Goal: Information Seeking & Learning: Learn about a topic

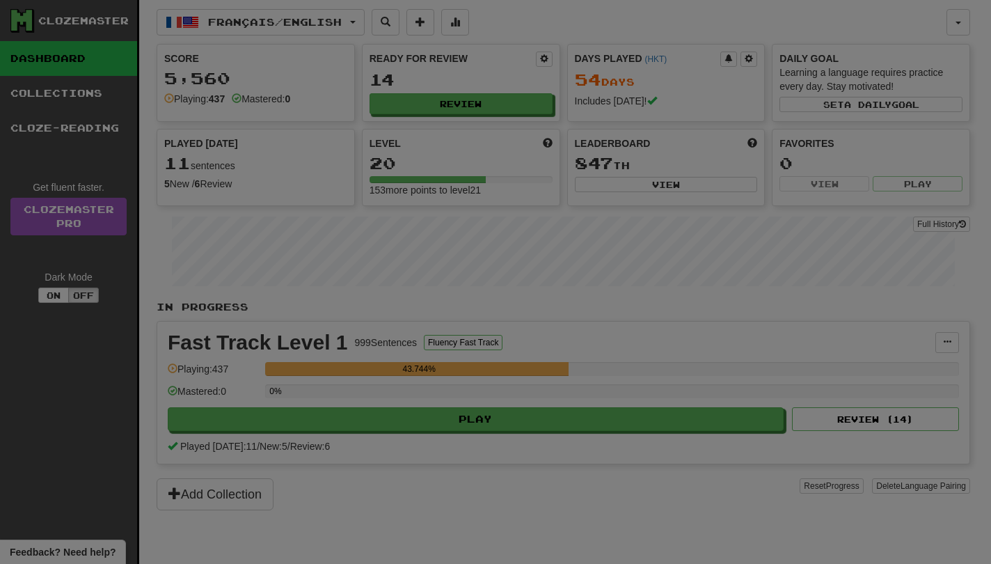
select select "**"
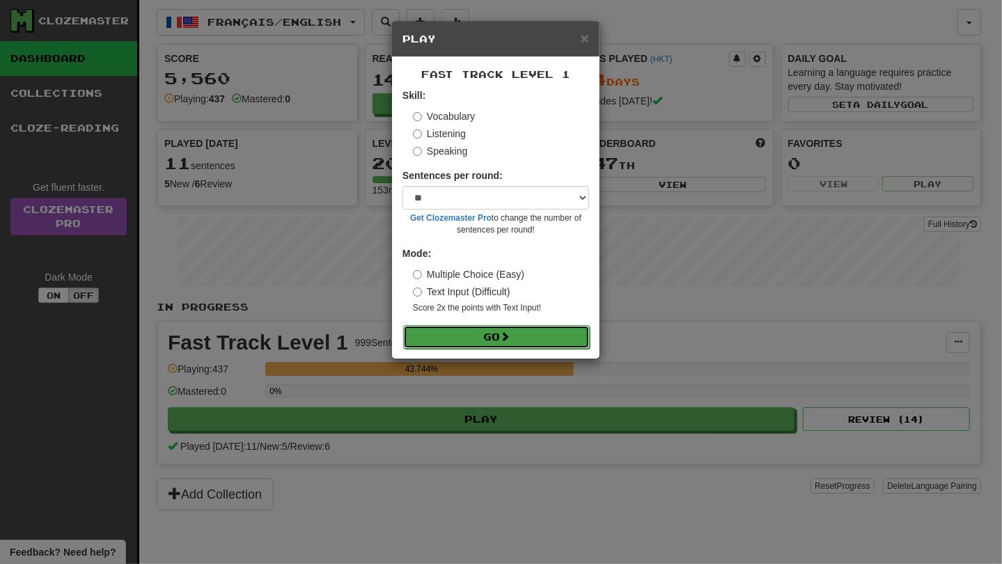
click at [532, 341] on button "Go" at bounding box center [496, 337] width 187 height 24
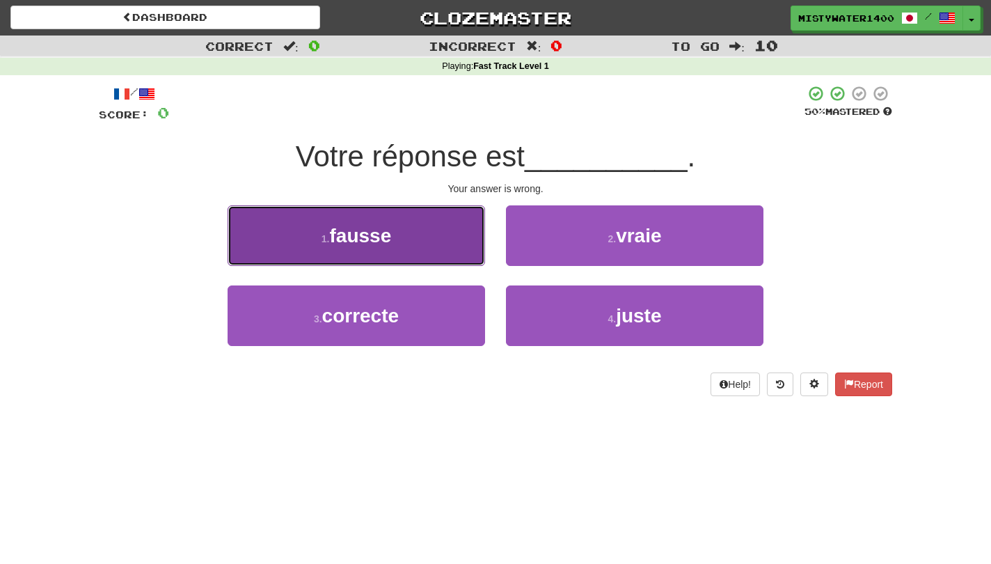
click at [410, 251] on button "1 . fausse" at bounding box center [357, 235] width 258 height 61
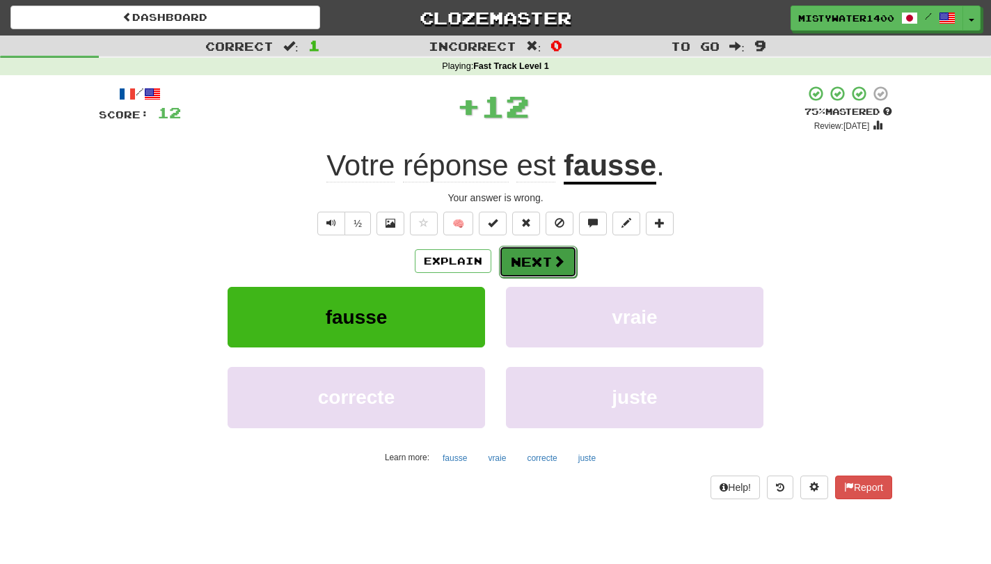
click at [524, 253] on button "Next" at bounding box center [538, 262] width 78 height 32
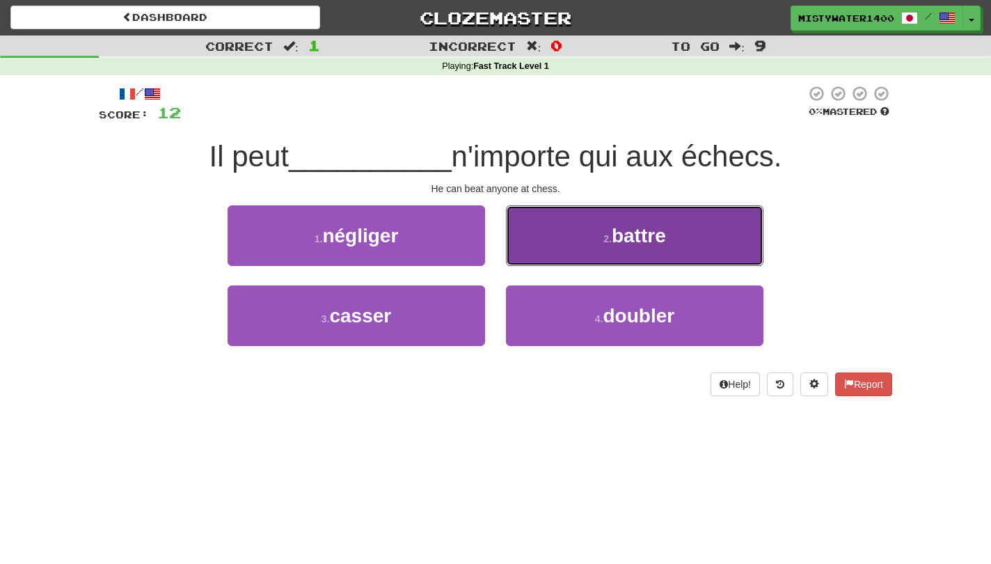
click at [532, 264] on button "2 . battre" at bounding box center [635, 235] width 258 height 61
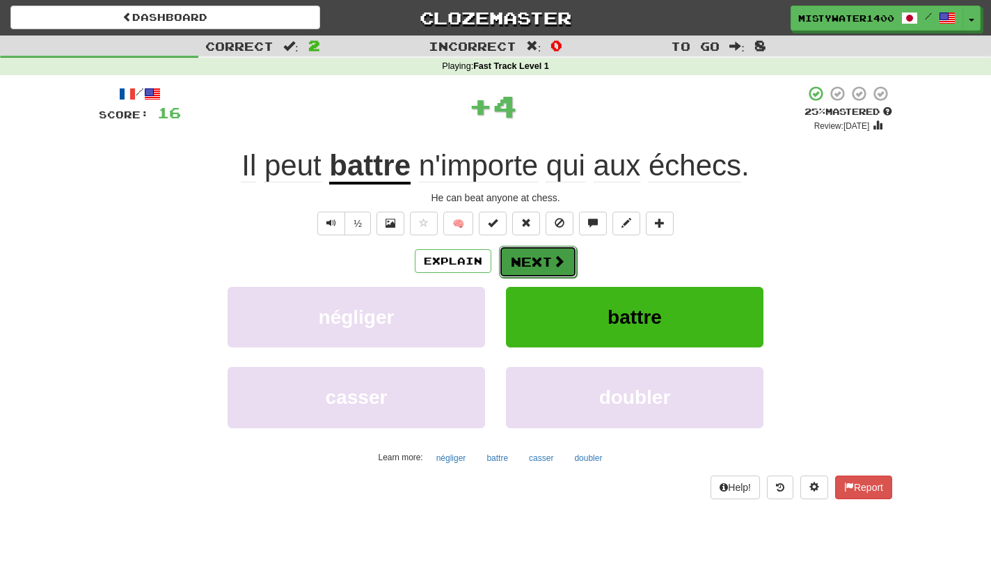
click at [528, 267] on button "Next" at bounding box center [538, 262] width 78 height 32
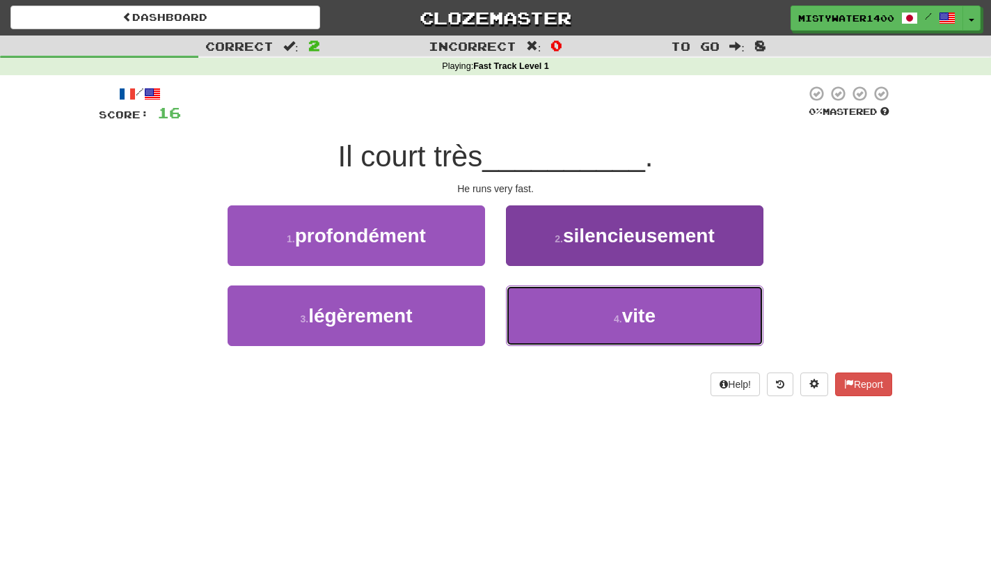
click at [512, 325] on button "4 . vite" at bounding box center [635, 315] width 258 height 61
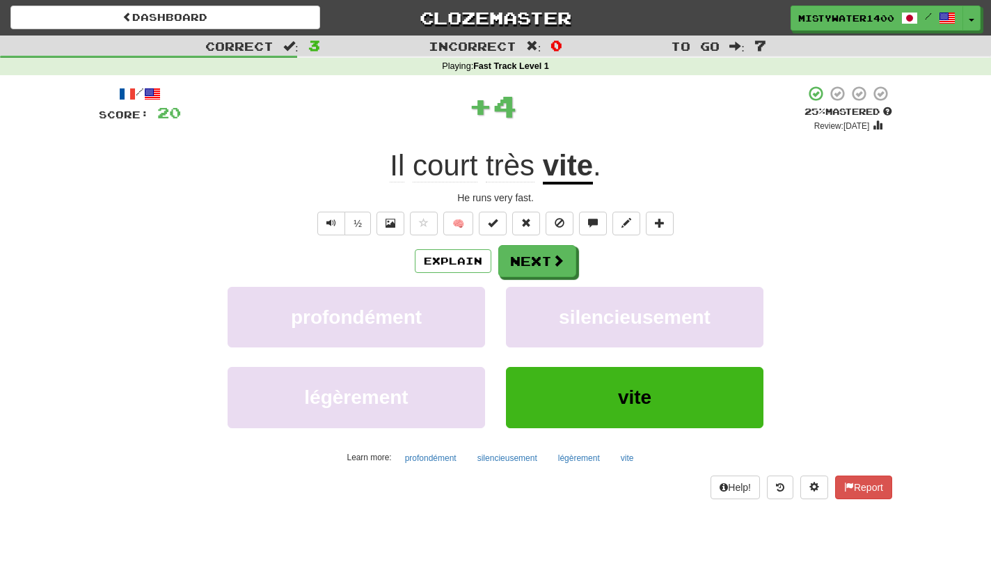
click at [521, 280] on div "Explain Next profondément silencieusement légèrement vite Learn more: profondém…" at bounding box center [495, 356] width 793 height 223
click at [523, 274] on button "Next" at bounding box center [538, 262] width 78 height 32
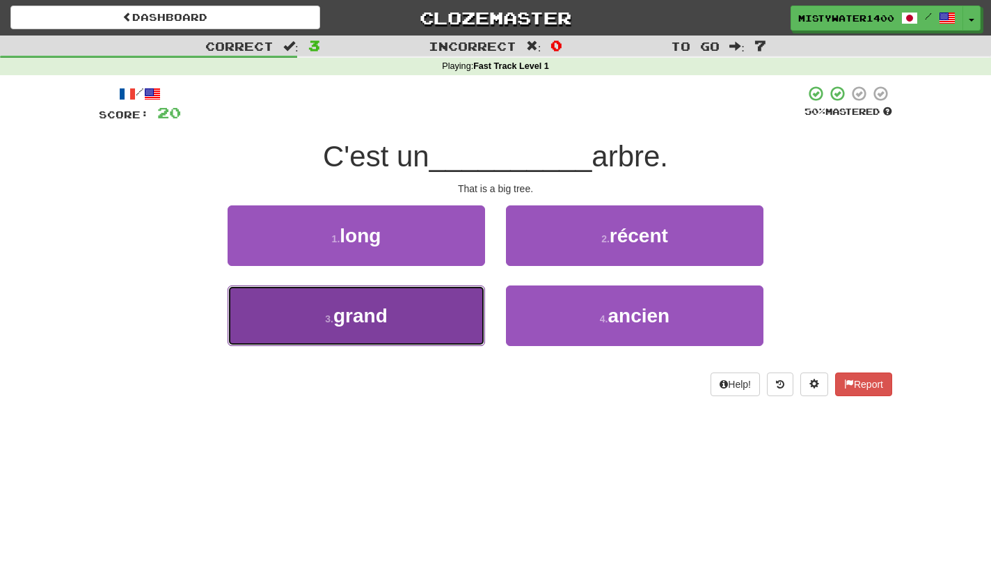
click at [443, 315] on button "3 . grand" at bounding box center [357, 315] width 258 height 61
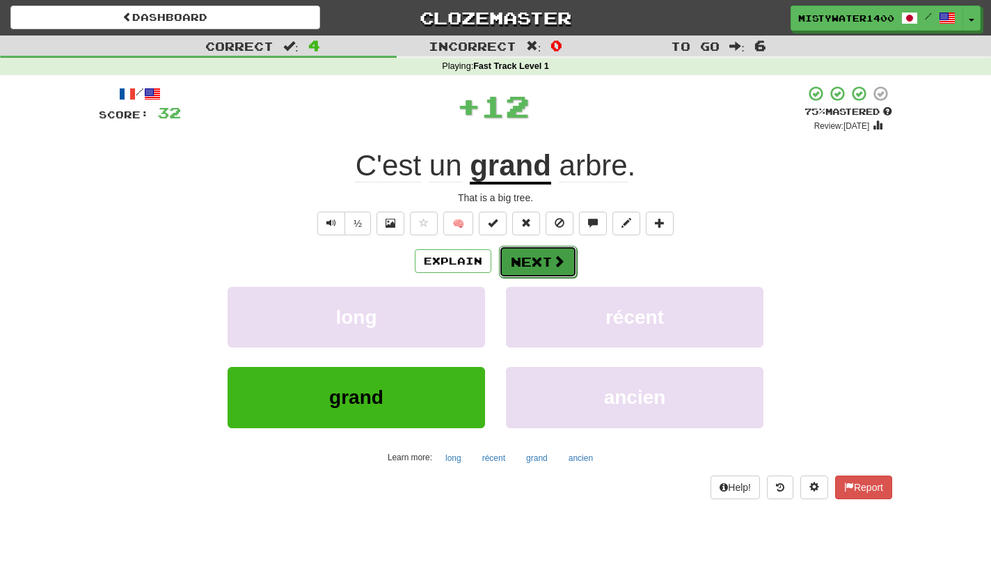
click at [528, 269] on button "Next" at bounding box center [538, 262] width 78 height 32
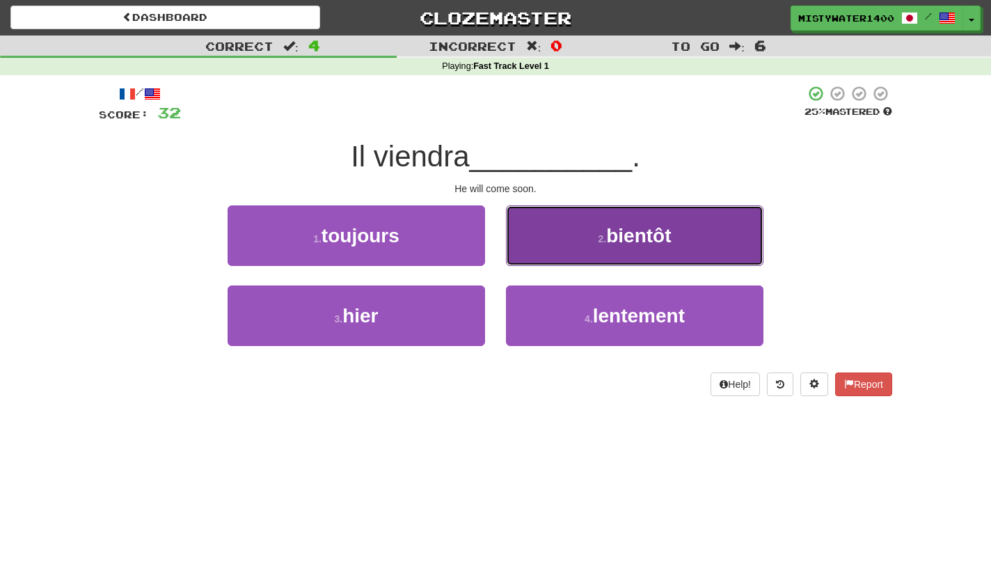
click at [510, 254] on button "2 . bientôt" at bounding box center [635, 235] width 258 height 61
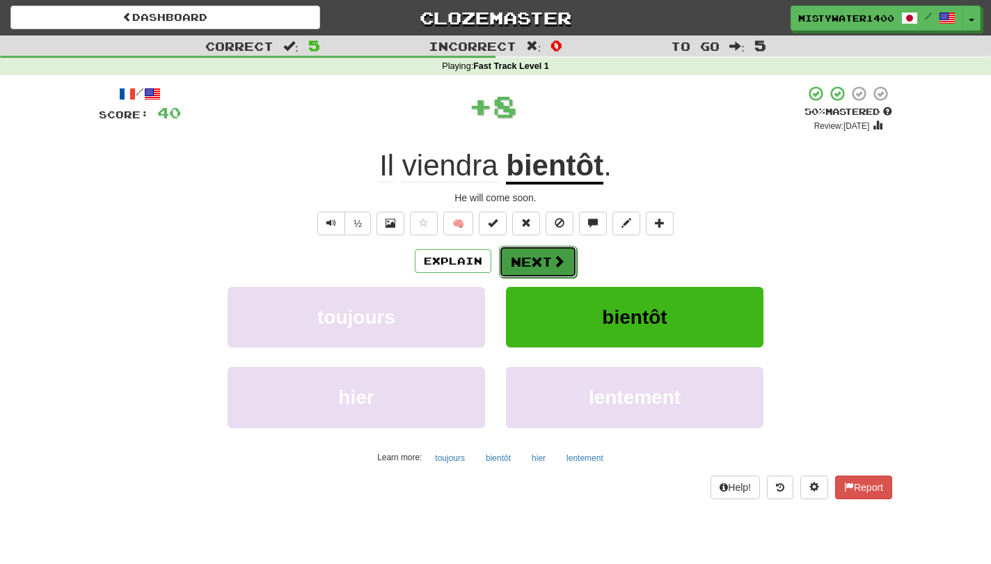
click at [541, 259] on button "Next" at bounding box center [538, 262] width 78 height 32
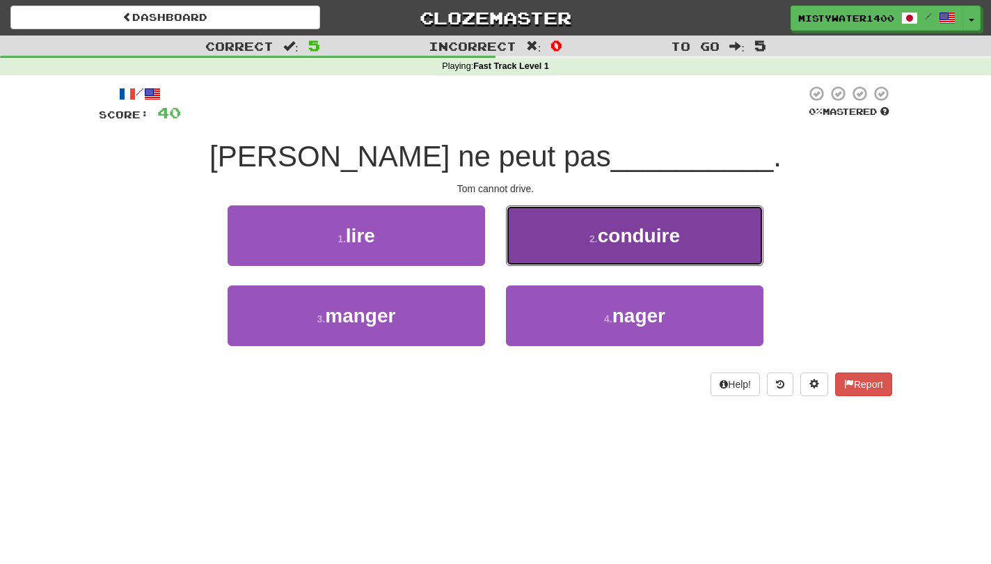
click at [564, 240] on button "2 . conduire" at bounding box center [635, 235] width 258 height 61
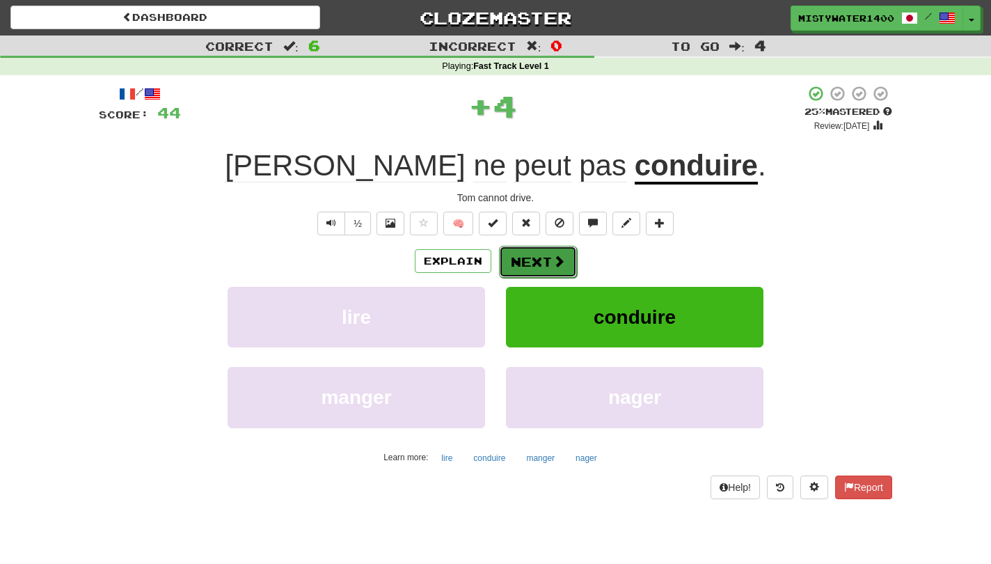
click at [562, 261] on span at bounding box center [559, 261] width 13 height 13
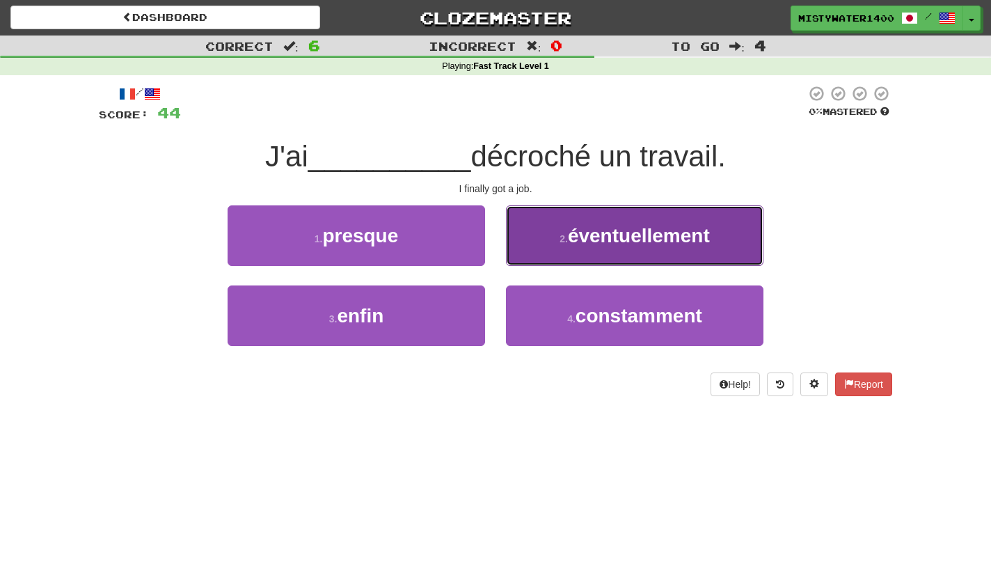
click at [516, 245] on button "2 . éventuellement" at bounding box center [635, 235] width 258 height 61
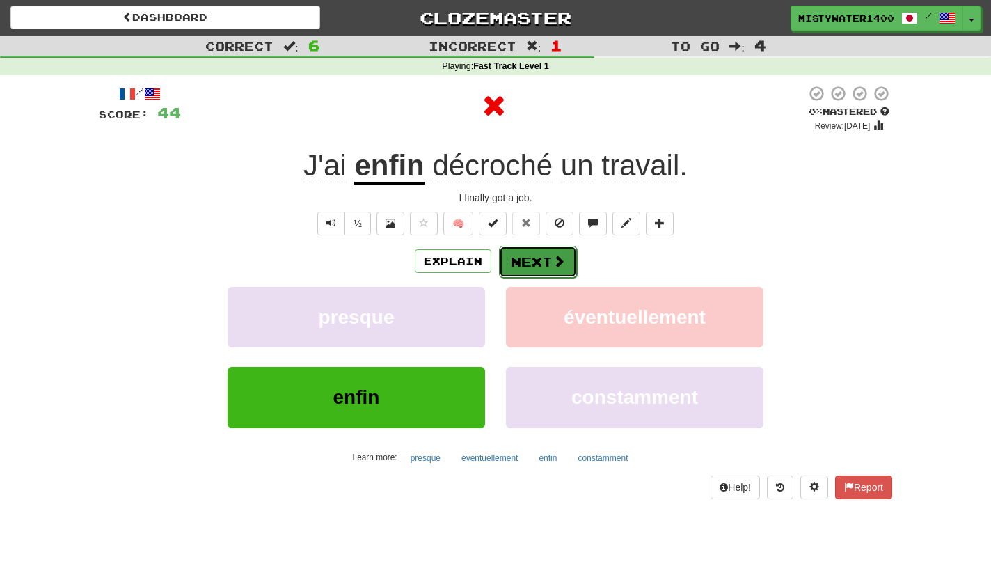
click at [534, 263] on button "Next" at bounding box center [538, 262] width 78 height 32
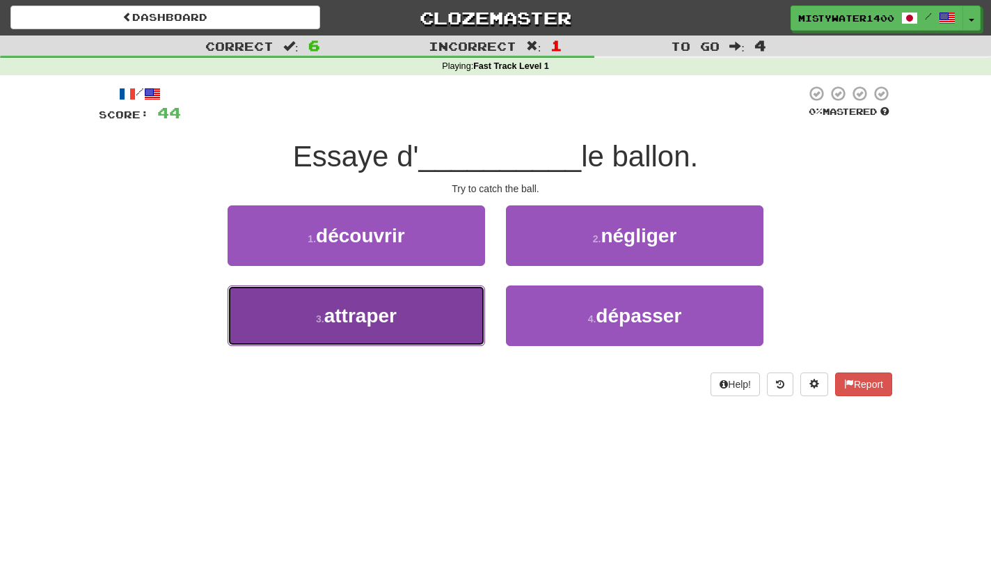
click at [461, 323] on button "3 . attraper" at bounding box center [357, 315] width 258 height 61
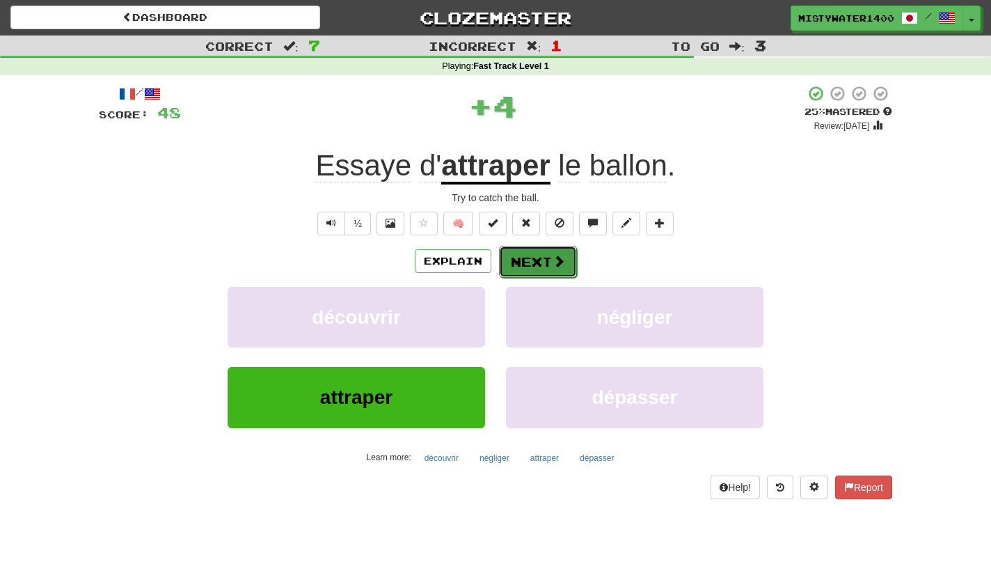
click at [553, 264] on span at bounding box center [559, 261] width 13 height 13
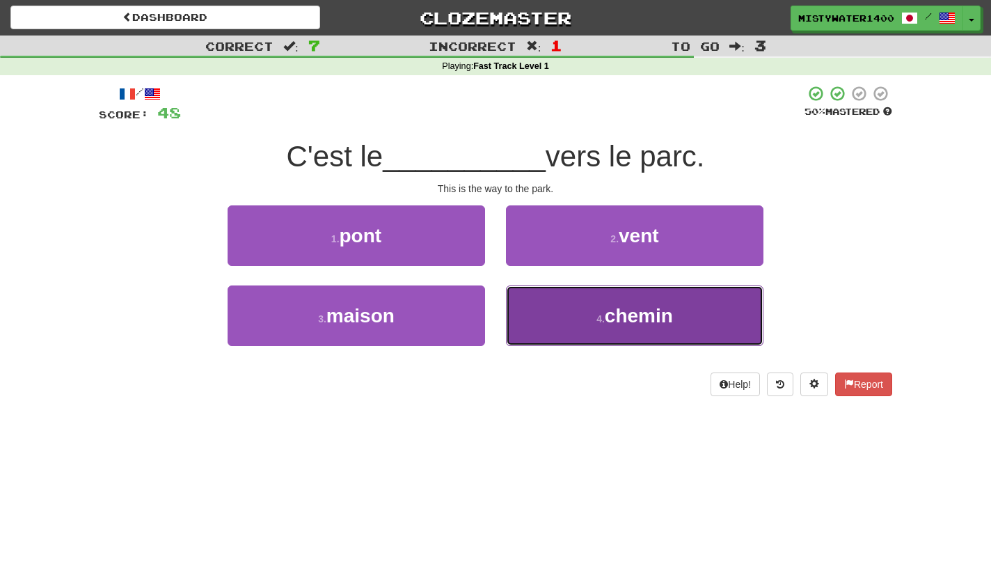
click at [525, 319] on button "4 . chemin" at bounding box center [635, 315] width 258 height 61
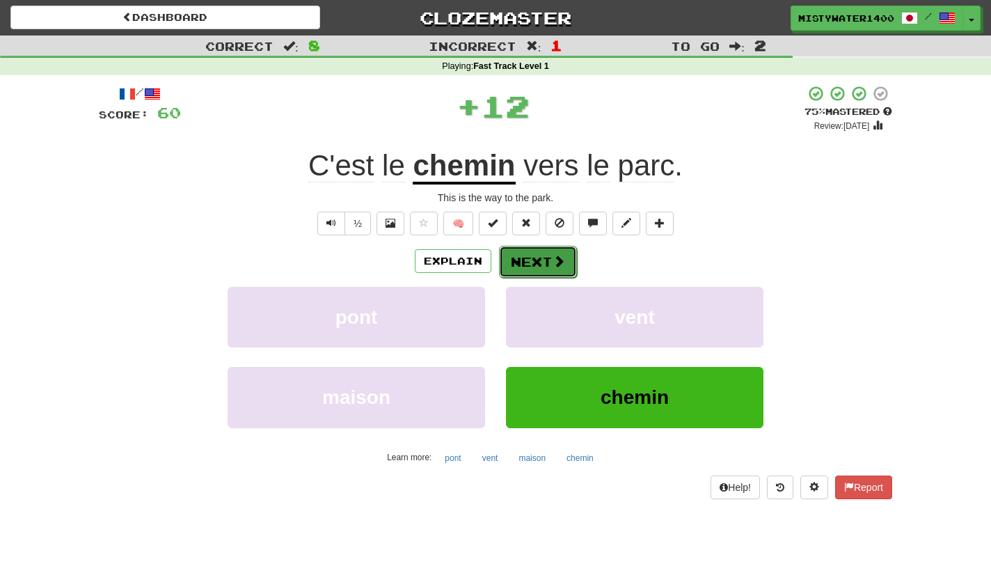
click at [528, 260] on button "Next" at bounding box center [538, 262] width 78 height 32
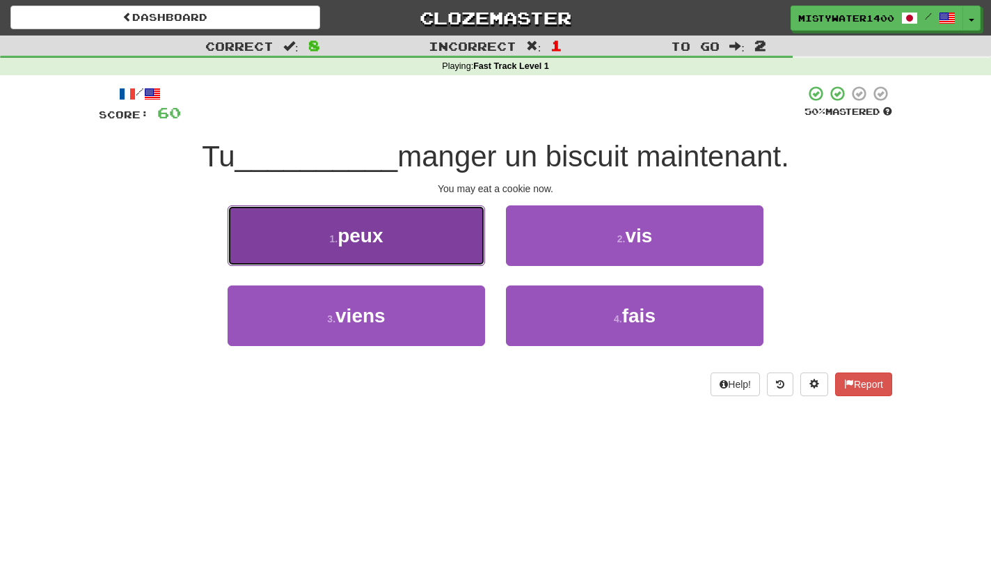
click at [427, 244] on button "1 . peux" at bounding box center [357, 235] width 258 height 61
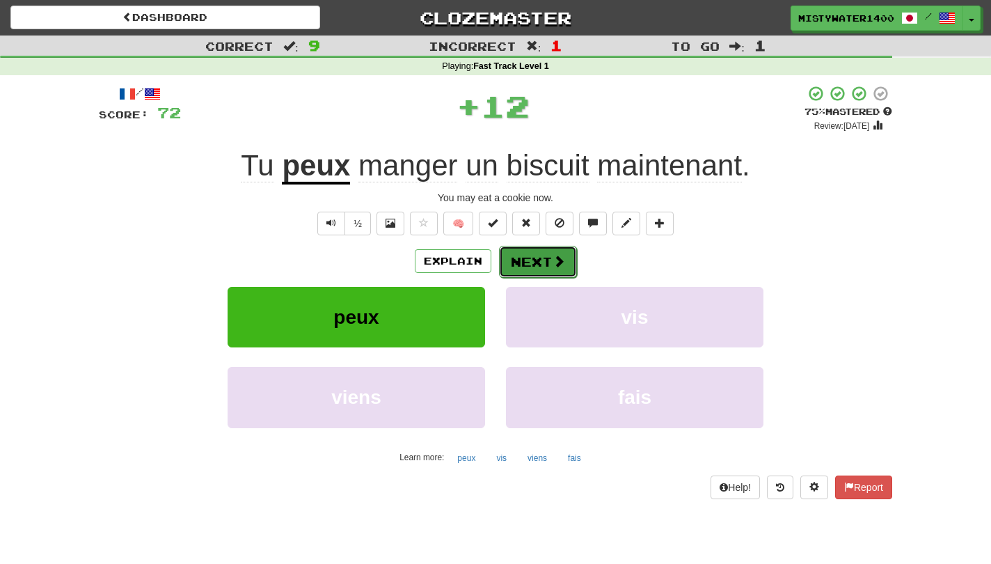
click at [525, 266] on button "Next" at bounding box center [538, 262] width 78 height 32
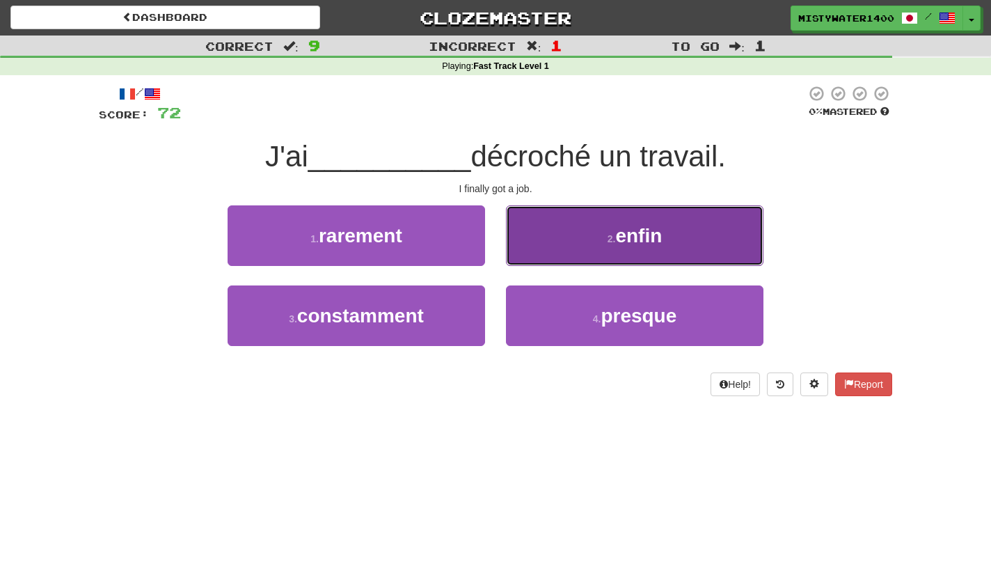
click at [526, 242] on button "2 . enfin" at bounding box center [635, 235] width 258 height 61
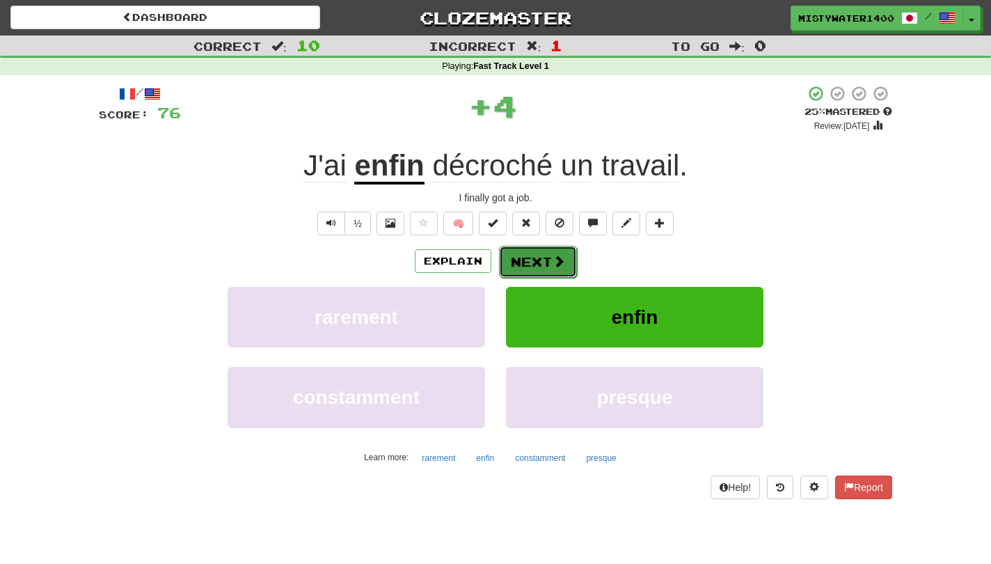
click at [521, 262] on button "Next" at bounding box center [538, 262] width 78 height 32
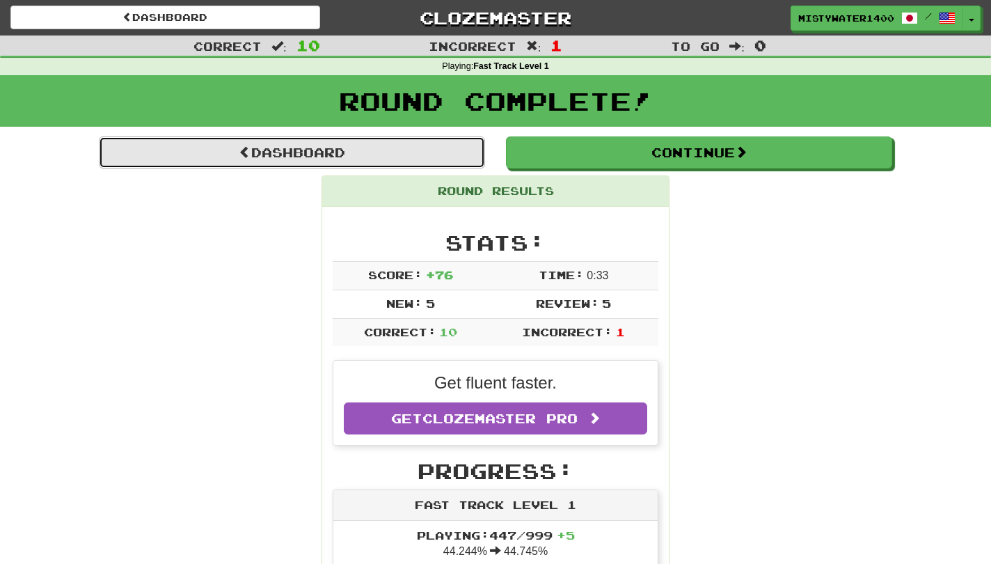
click at [319, 160] on link "Dashboard" at bounding box center [292, 152] width 386 height 32
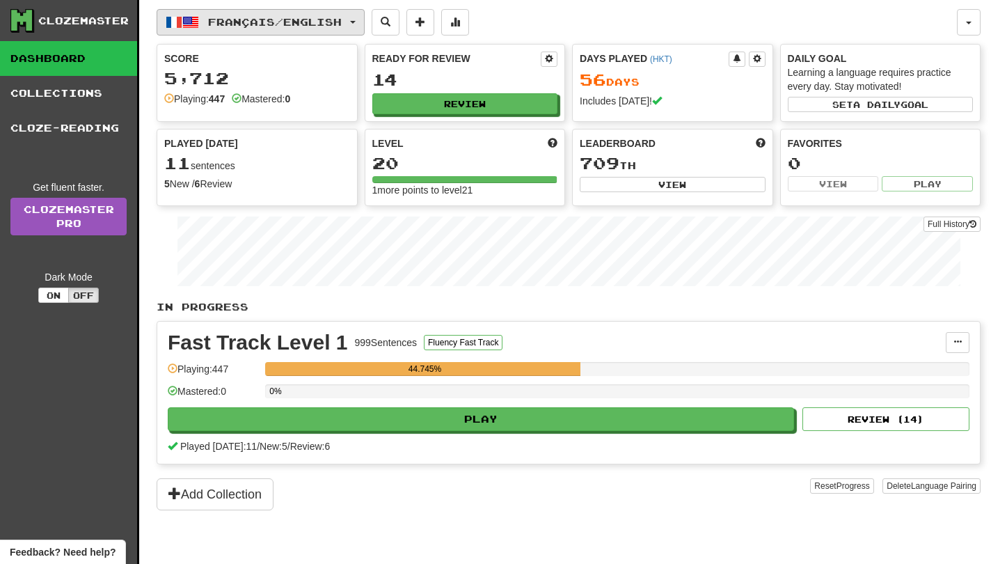
click at [325, 21] on span "Français / English" at bounding box center [275, 22] width 134 height 12
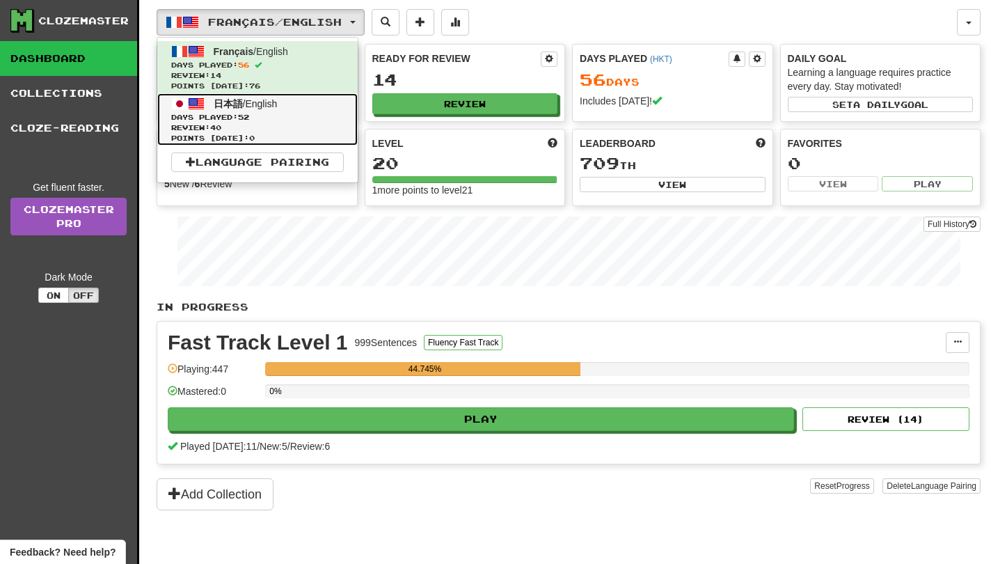
click at [332, 112] on link "日本語 / English Days Played: 52 Review: 40 Points today: 0" at bounding box center [257, 119] width 200 height 52
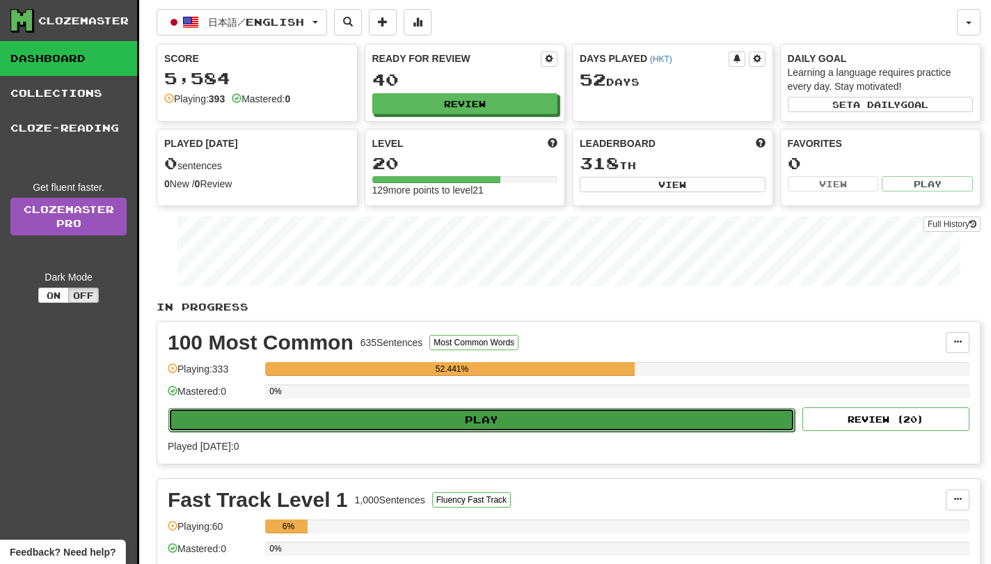
click at [618, 427] on button "Play" at bounding box center [481, 420] width 626 height 24
select select "**"
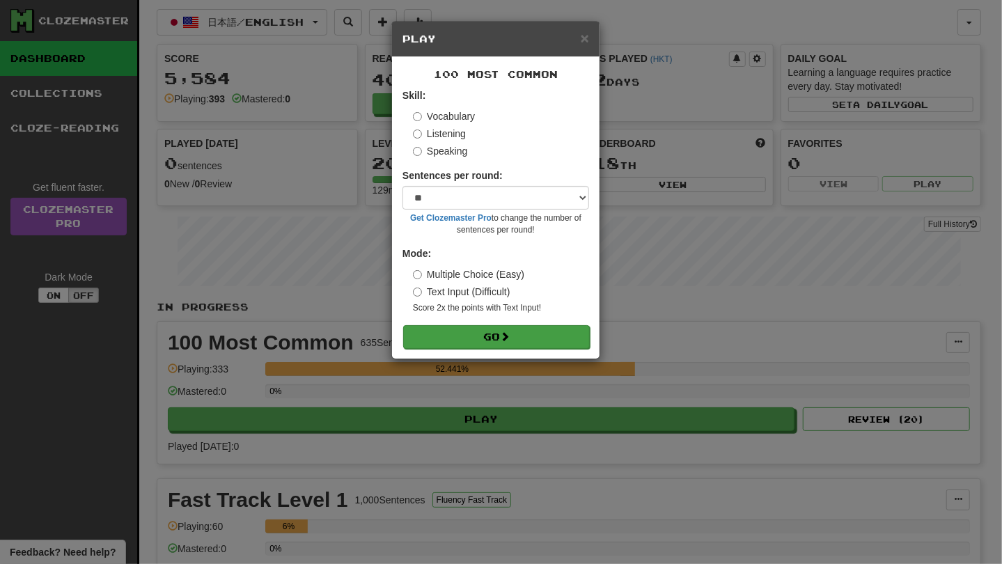
click at [551, 353] on div "100 Most Common Skill: Vocabulary Listening Speaking Sentences per round: * ** …" at bounding box center [495, 207] width 207 height 301
click at [557, 342] on button "Go" at bounding box center [496, 337] width 187 height 24
click at [578, 347] on button "Go" at bounding box center [496, 337] width 187 height 24
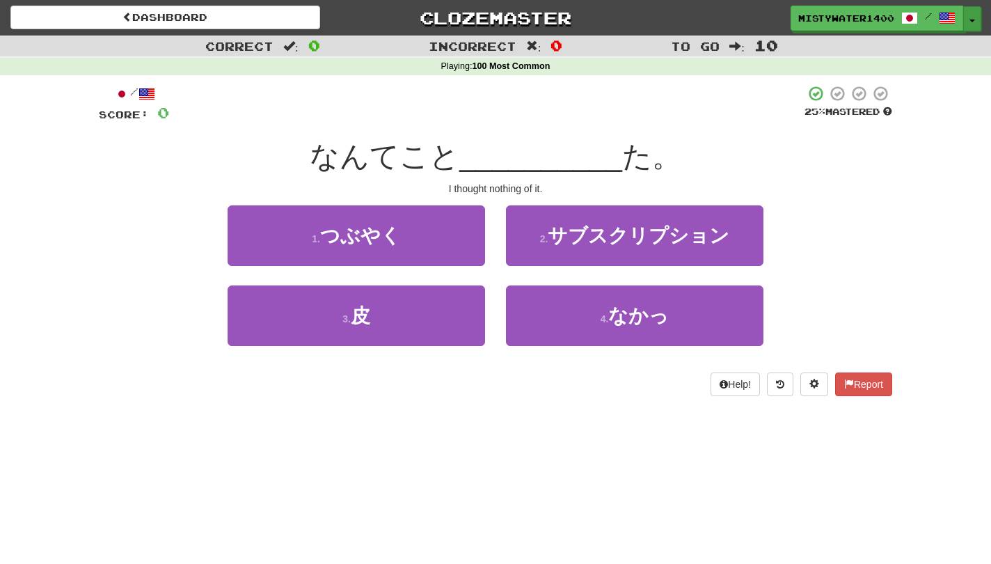
click at [980, 28] on button "Toggle Dropdown" at bounding box center [972, 18] width 18 height 25
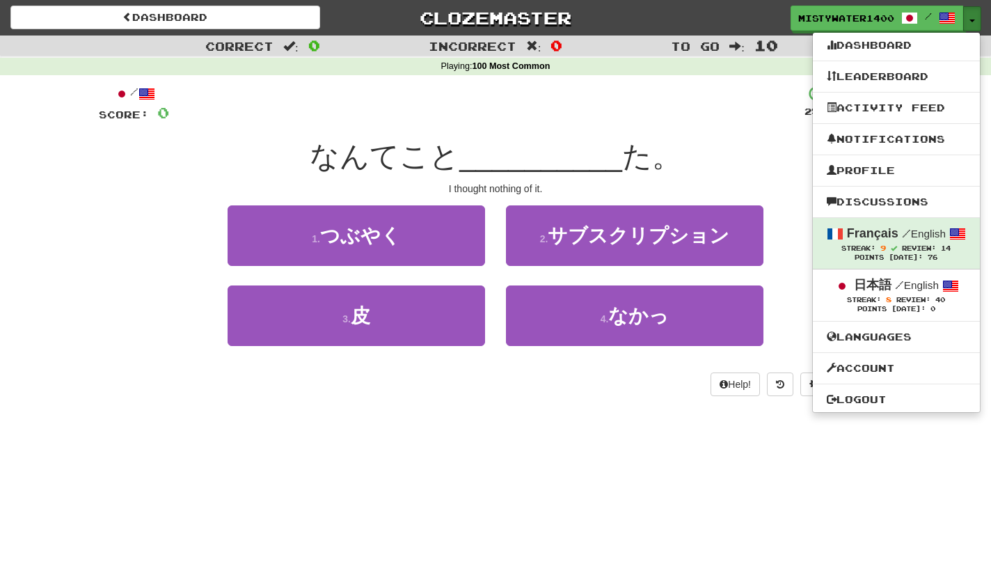
click at [979, 24] on button "Toggle Dropdown" at bounding box center [972, 18] width 18 height 25
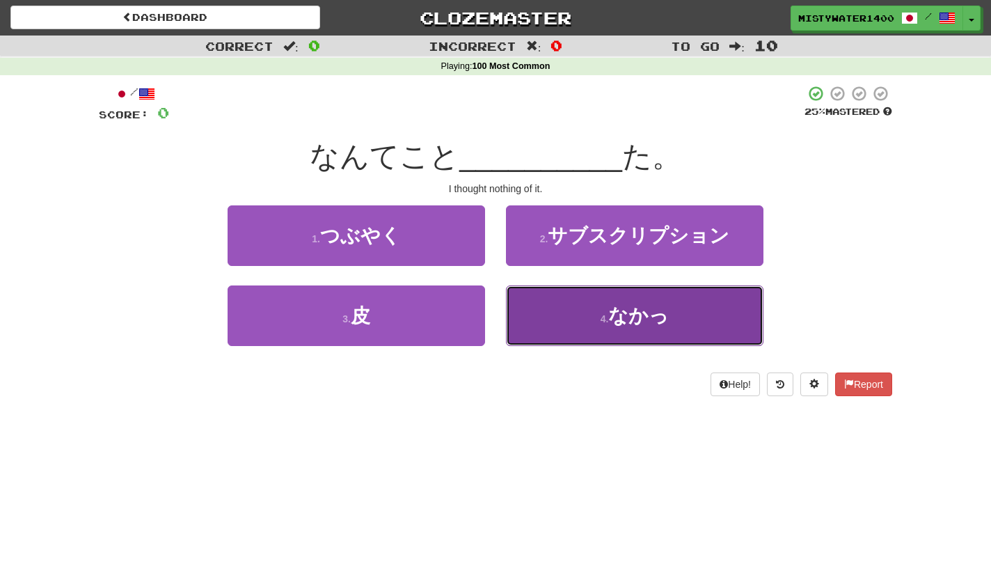
click at [648, 306] on button "4 . なかっ" at bounding box center [635, 315] width 258 height 61
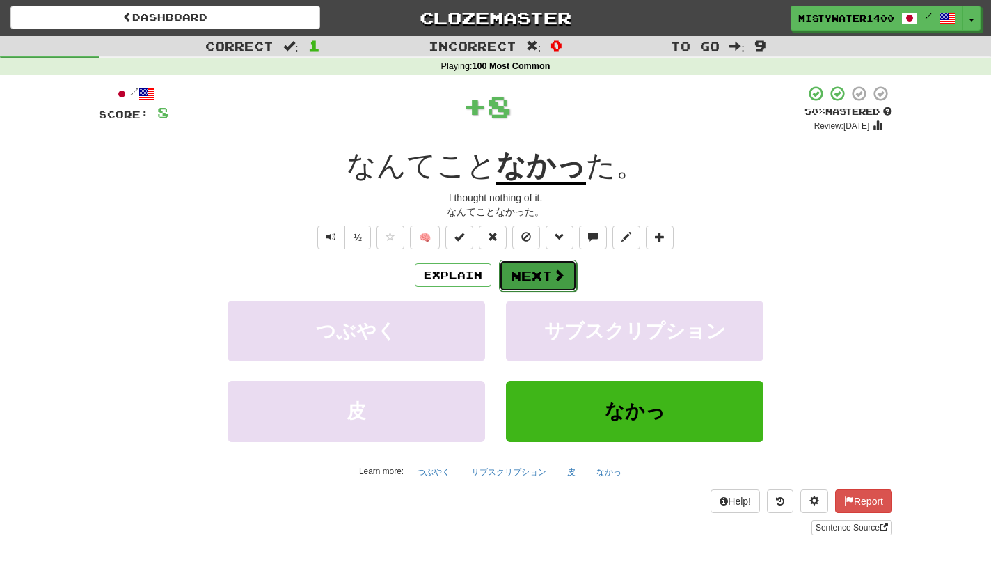
click at [567, 267] on button "Next" at bounding box center [538, 276] width 78 height 32
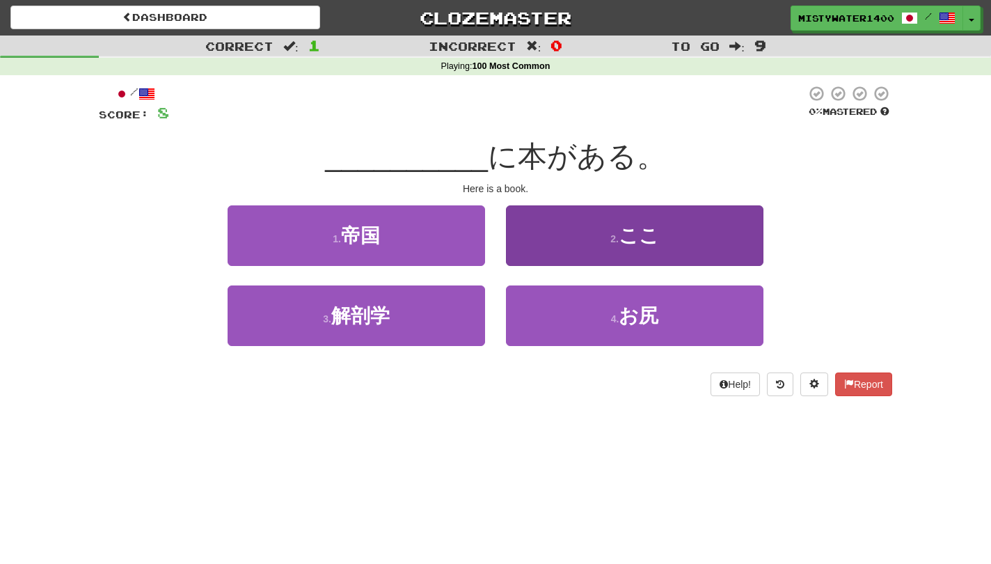
drag, startPoint x: 548, startPoint y: 269, endPoint x: 551, endPoint y: 259, distance: 10.6
click at [549, 267] on div "2 . ここ" at bounding box center [635, 245] width 278 height 80
click at [551, 257] on button "2 . ここ" at bounding box center [635, 235] width 258 height 61
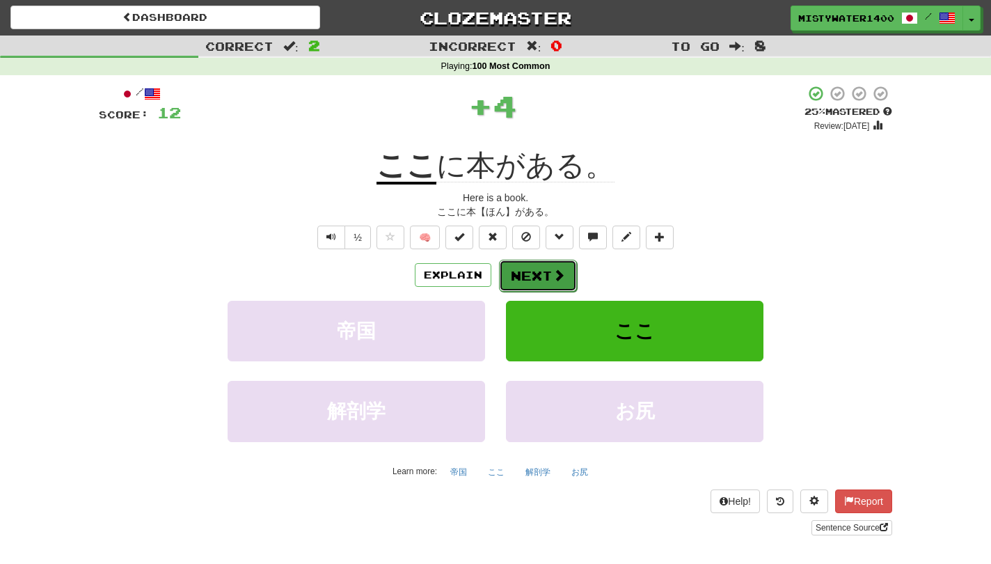
click at [516, 275] on button "Next" at bounding box center [538, 276] width 78 height 32
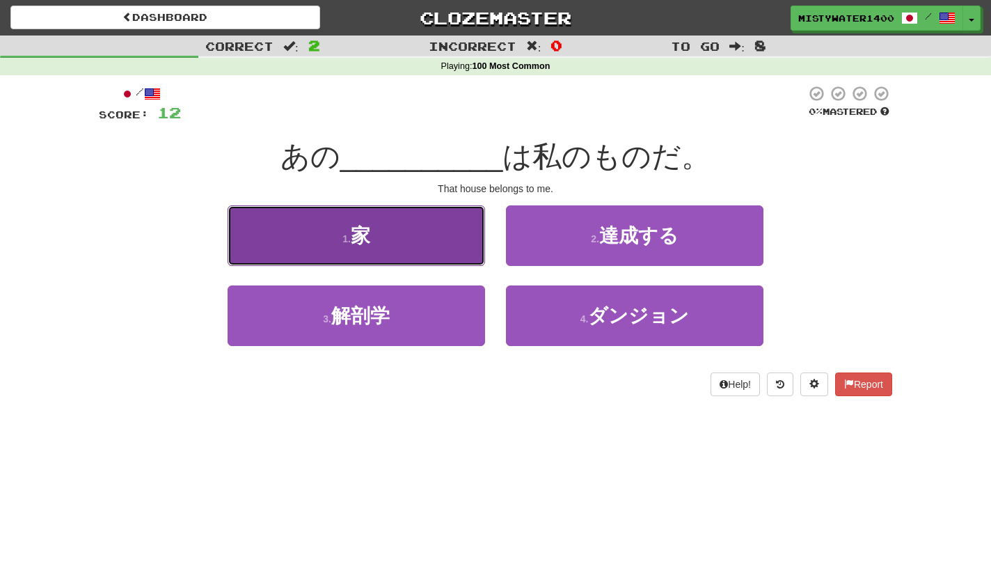
click at [409, 248] on button "1 . 家" at bounding box center [357, 235] width 258 height 61
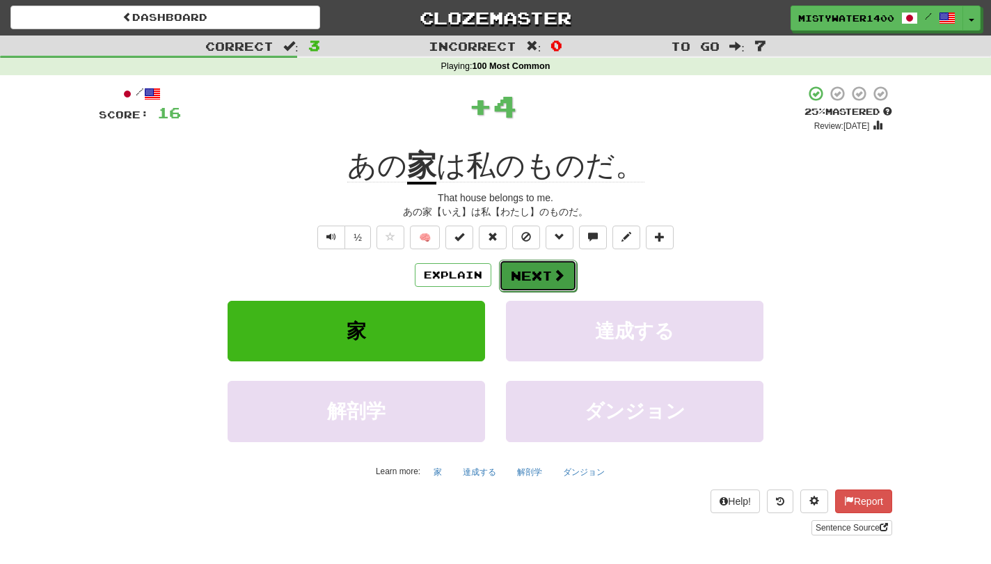
click at [569, 282] on button "Next" at bounding box center [538, 276] width 78 height 32
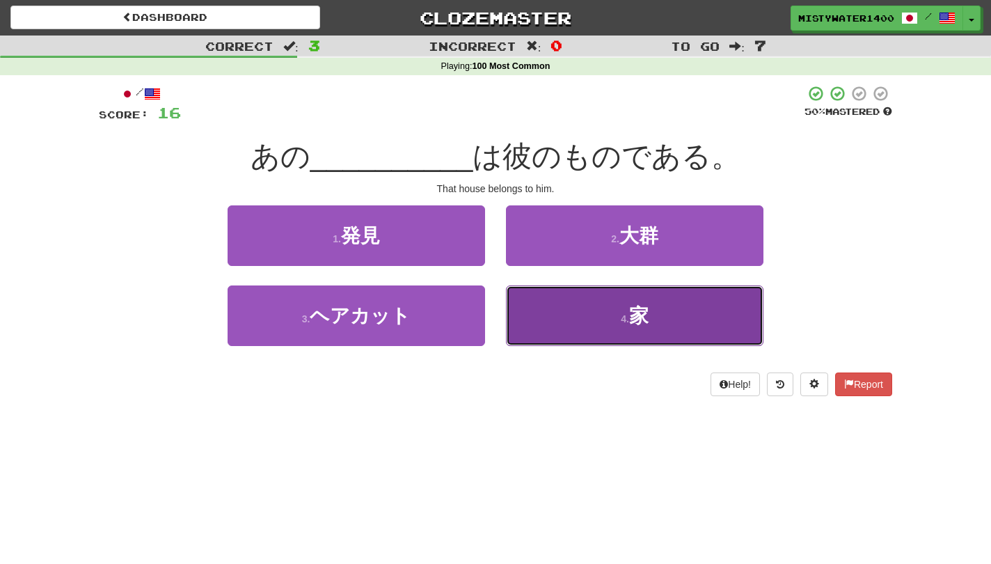
click at [558, 307] on button "4 . 家" at bounding box center [635, 315] width 258 height 61
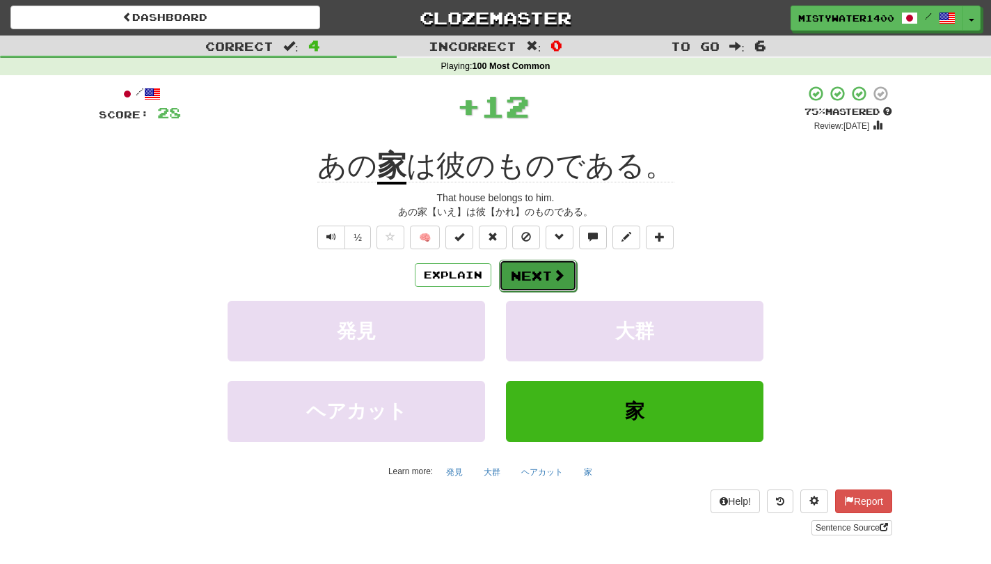
click at [553, 281] on span at bounding box center [559, 275] width 13 height 13
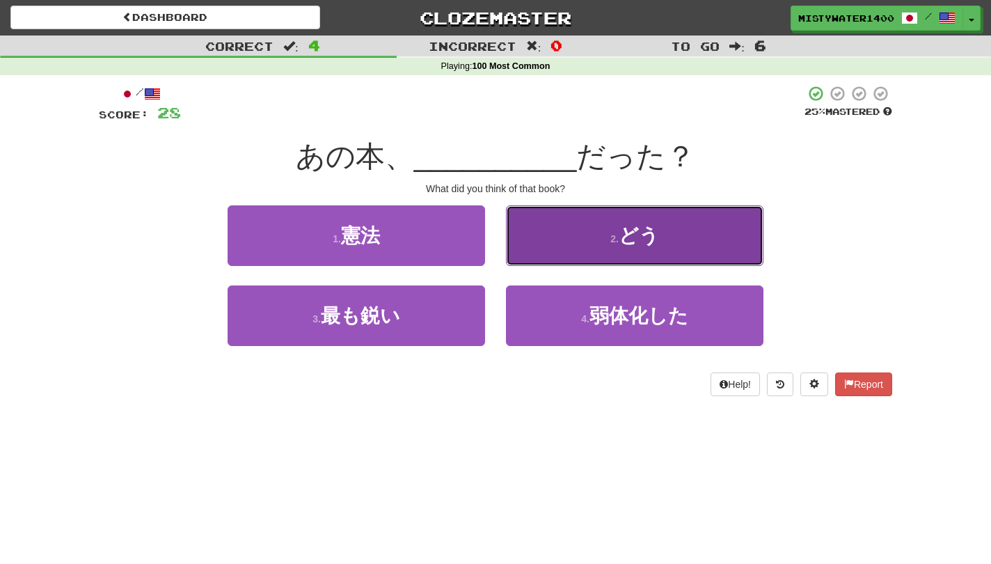
click at [546, 246] on button "2 . どう" at bounding box center [635, 235] width 258 height 61
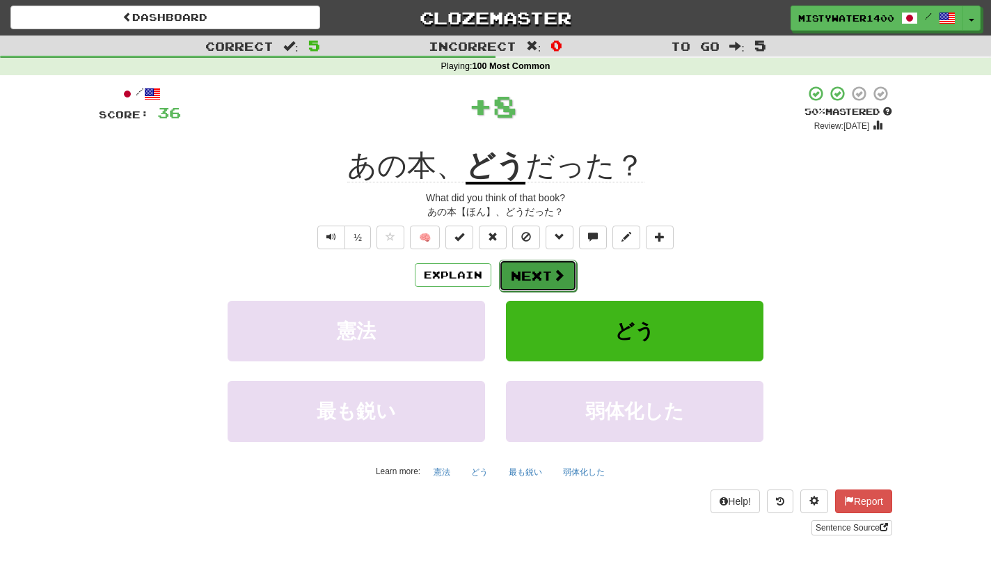
click at [560, 273] on span at bounding box center [559, 275] width 13 height 13
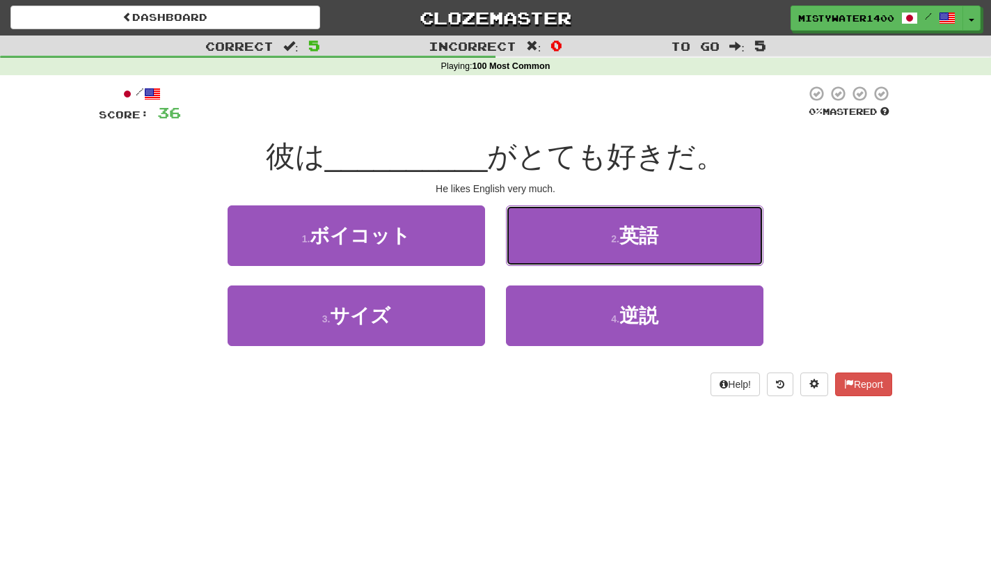
click at [553, 254] on button "2 . 英語" at bounding box center [635, 235] width 258 height 61
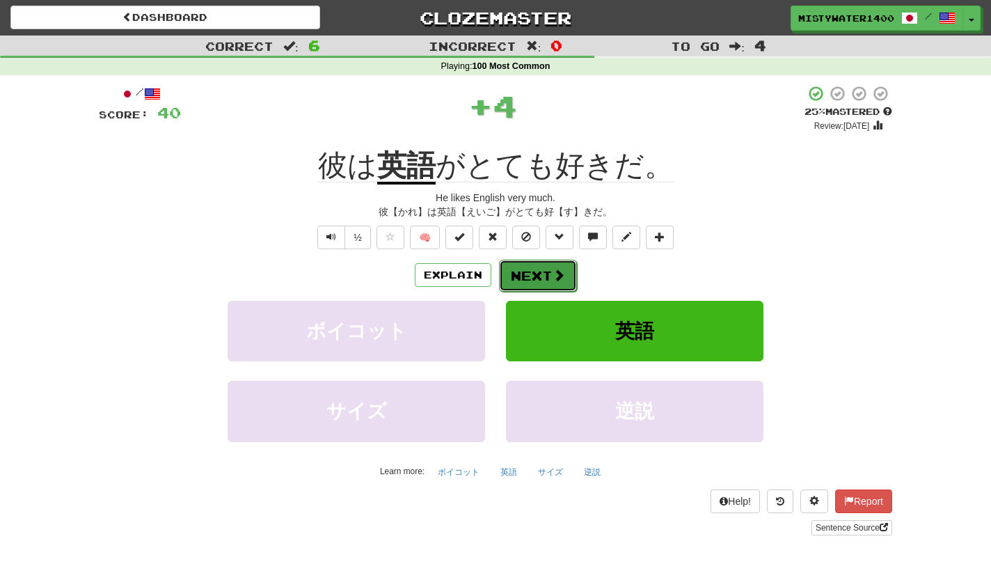
click at [541, 274] on button "Next" at bounding box center [538, 276] width 78 height 32
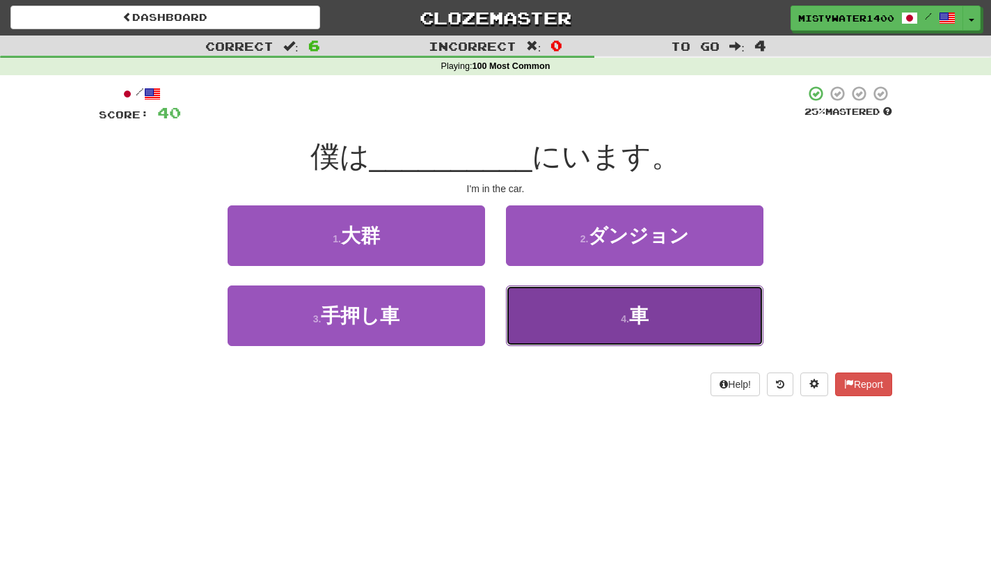
click at [591, 324] on button "4 . 車" at bounding box center [635, 315] width 258 height 61
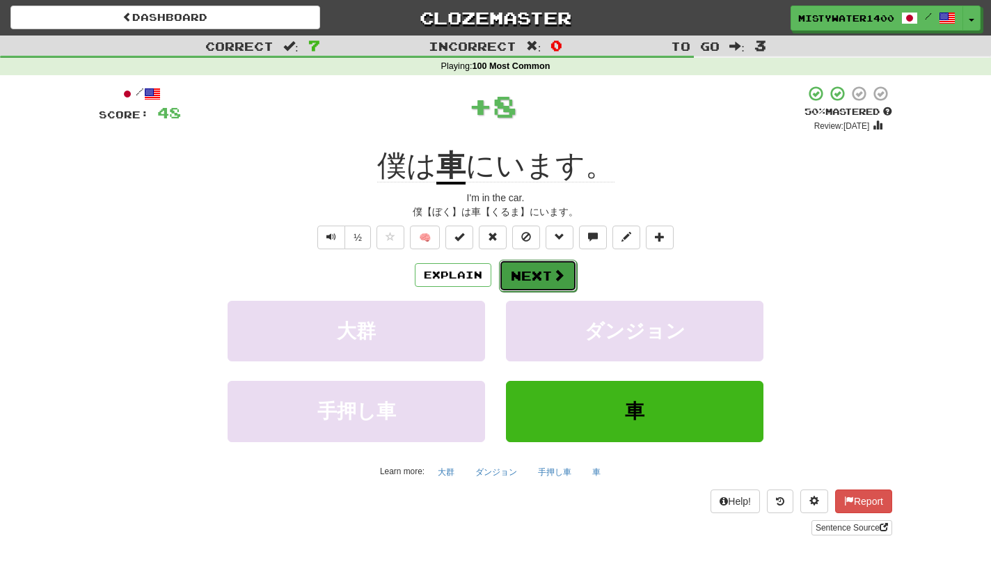
click at [546, 281] on button "Next" at bounding box center [538, 276] width 78 height 32
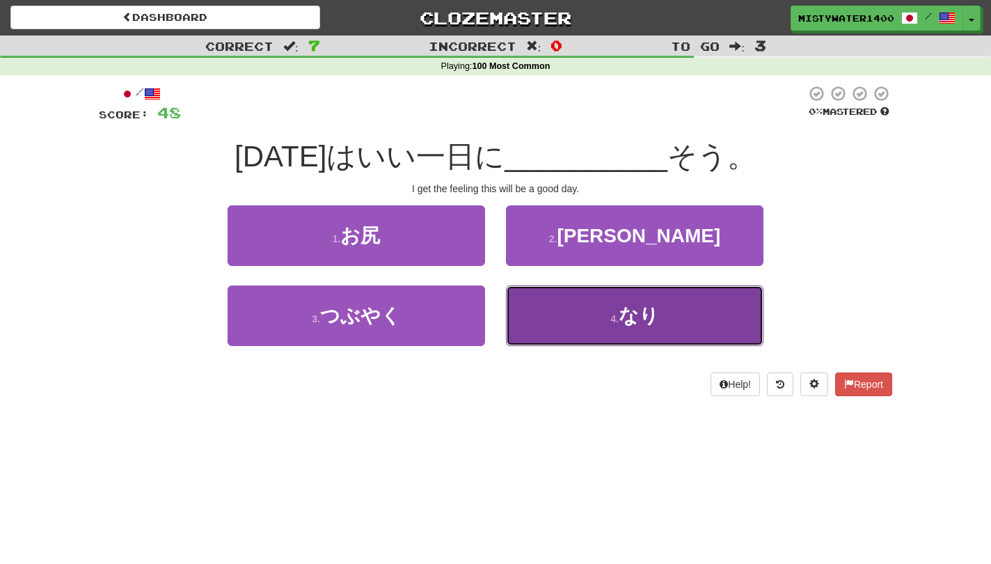
click at [530, 315] on button "4 . なり" at bounding box center [635, 315] width 258 height 61
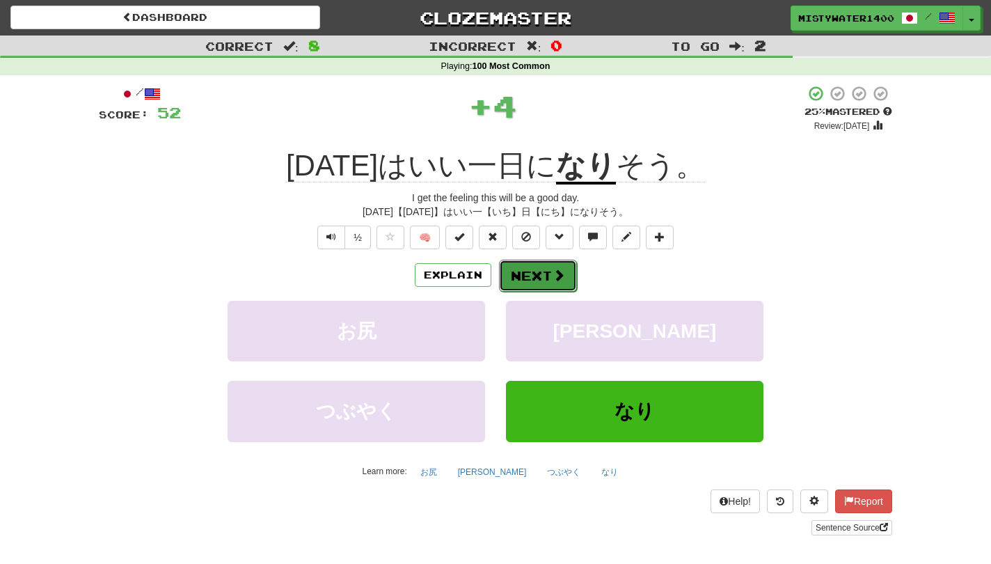
click at [528, 274] on button "Next" at bounding box center [538, 276] width 78 height 32
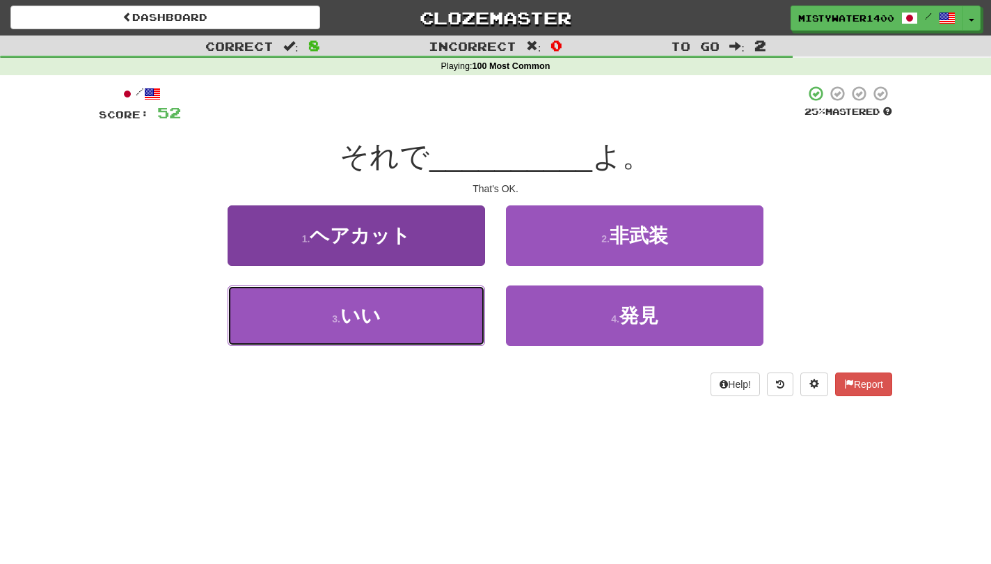
click at [449, 327] on button "3 . いい" at bounding box center [357, 315] width 258 height 61
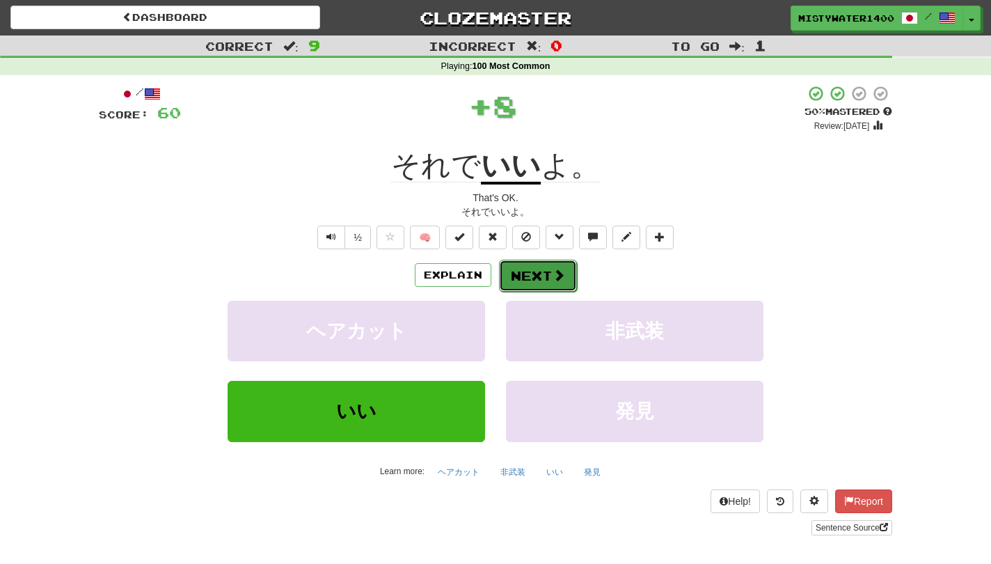
click at [556, 280] on span at bounding box center [559, 275] width 13 height 13
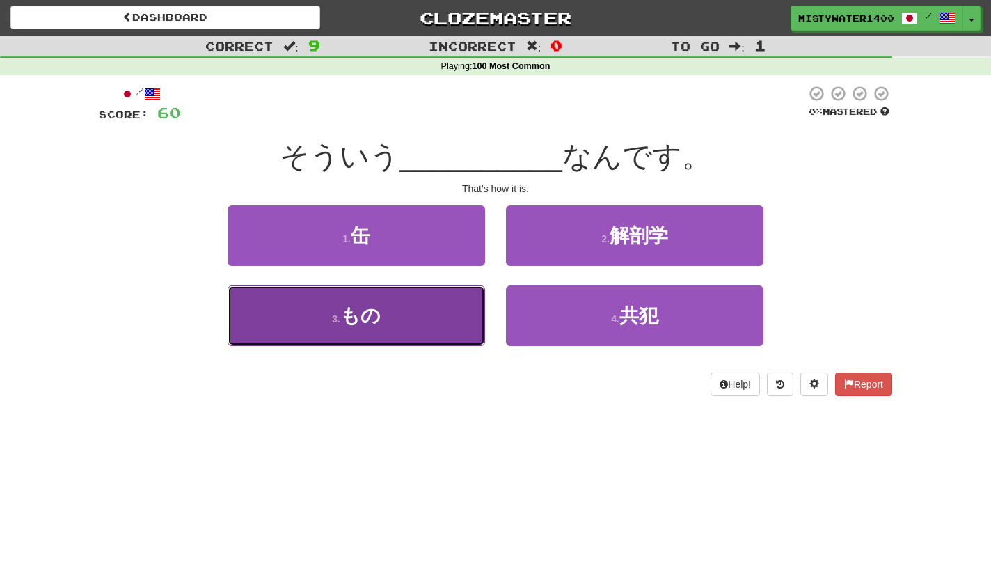
click at [470, 306] on button "3 . もの" at bounding box center [357, 315] width 258 height 61
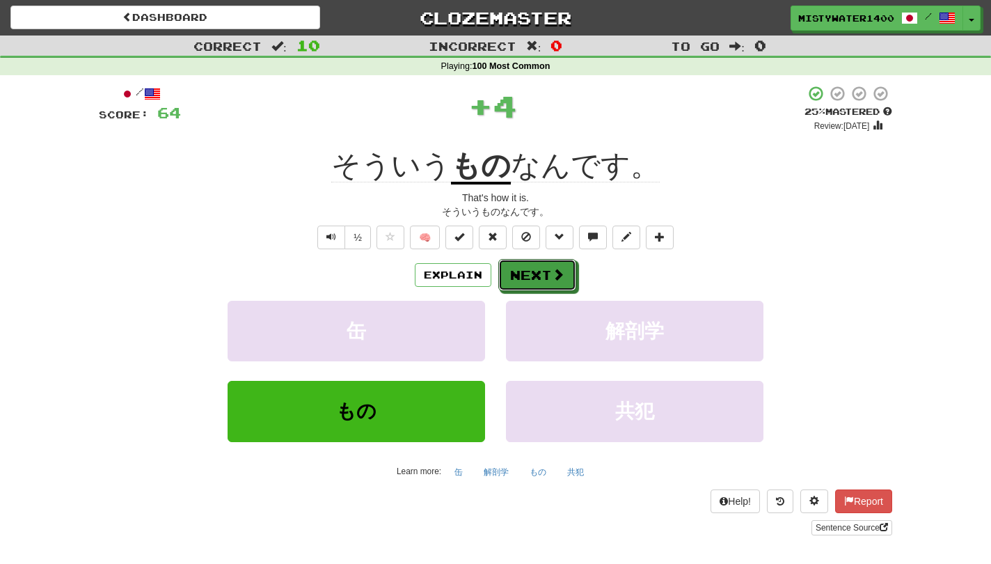
click at [544, 281] on button "Next" at bounding box center [537, 275] width 78 height 32
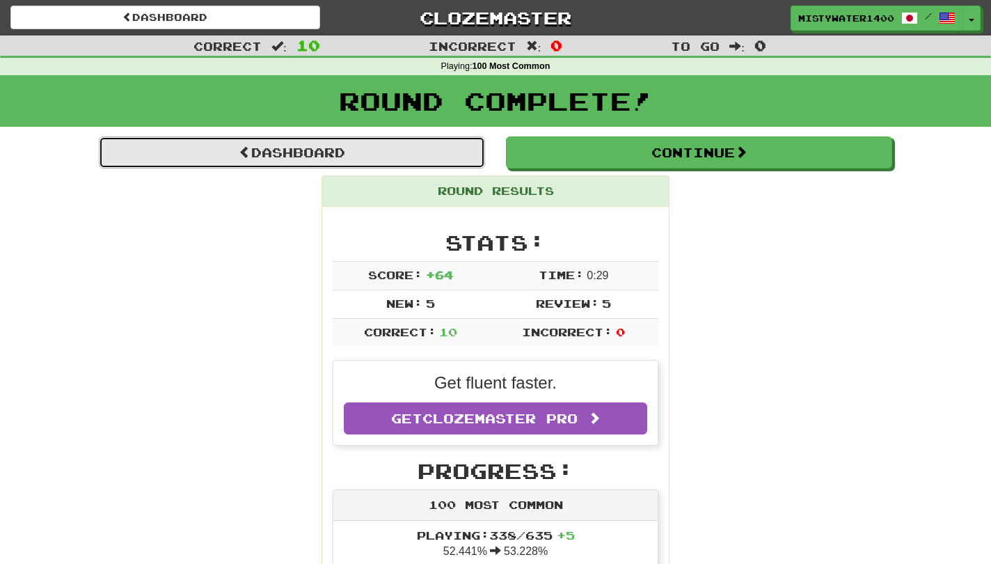
click at [411, 139] on link "Dashboard" at bounding box center [292, 152] width 386 height 32
